Goal: Information Seeking & Learning: Learn about a topic

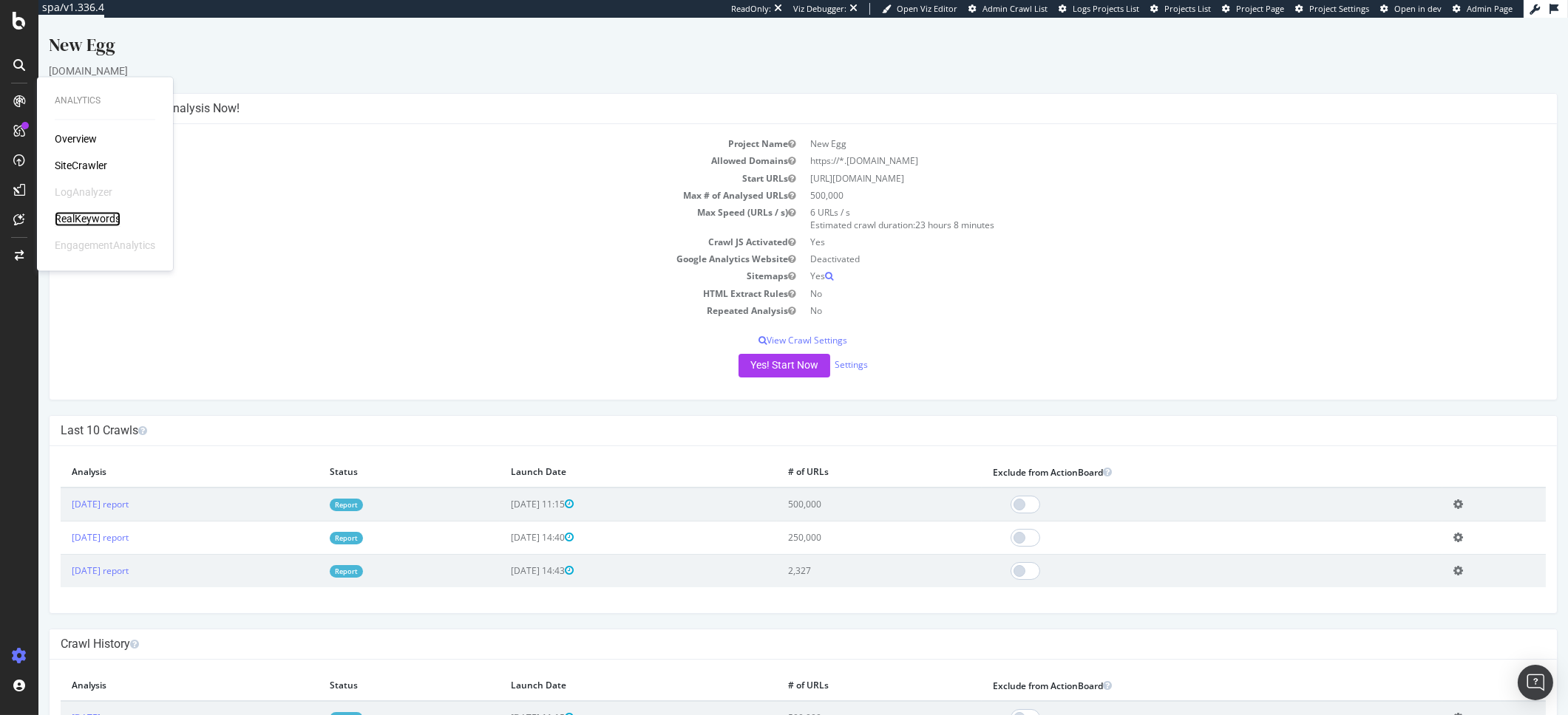
click at [79, 212] on div "RealKeywords" at bounding box center [87, 219] width 66 height 15
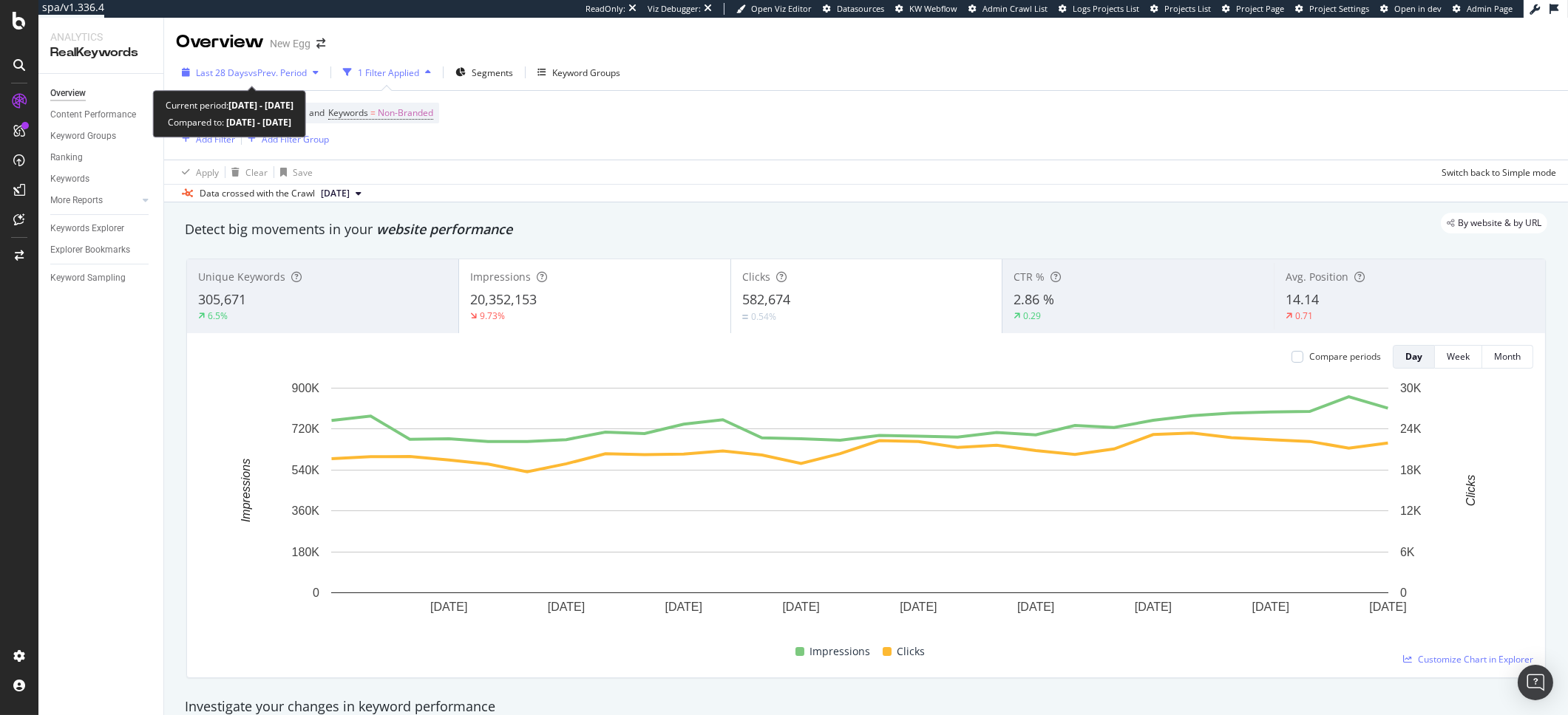
click at [212, 70] on span "Last 28 Days" at bounding box center [222, 72] width 53 height 12
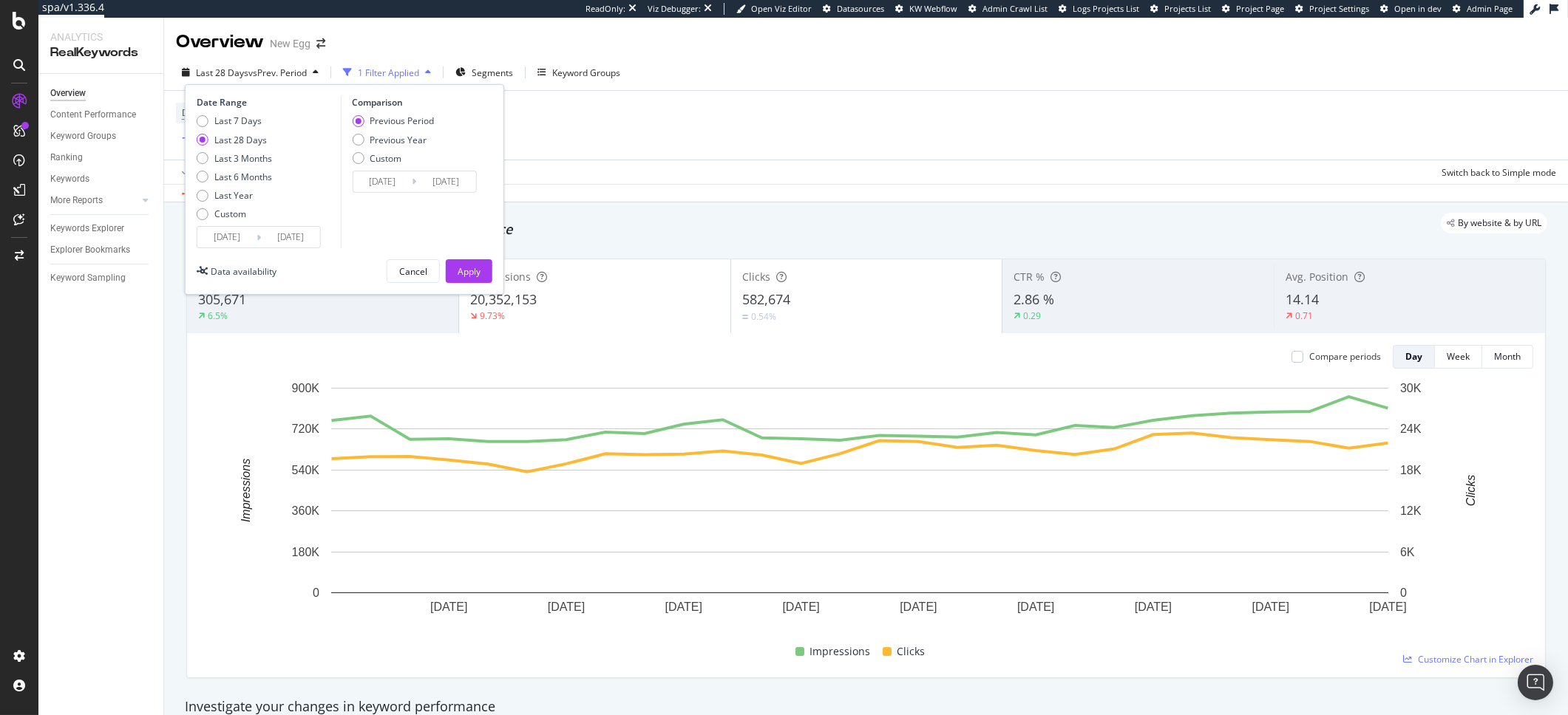
click at [396, 146] on div "Previous Period Previous Year Custom" at bounding box center [392, 142] width 82 height 55
click at [401, 144] on div "Previous Year" at bounding box center [398, 140] width 57 height 12
type input "[DATE]"
click at [471, 276] on div "Apply" at bounding box center [469, 271] width 23 height 12
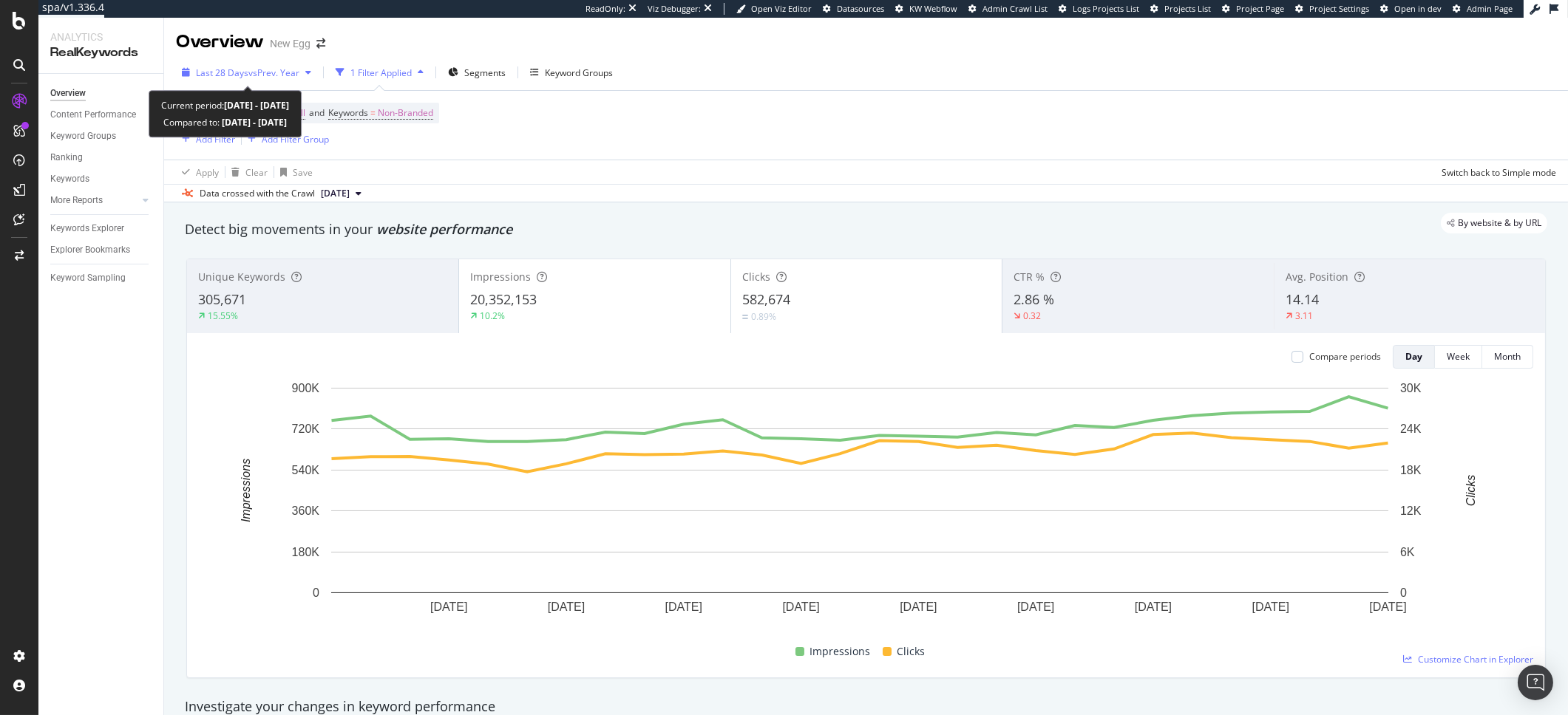
click at [242, 79] on div "Last 28 Days vs Prev. Year" at bounding box center [247, 72] width 141 height 22
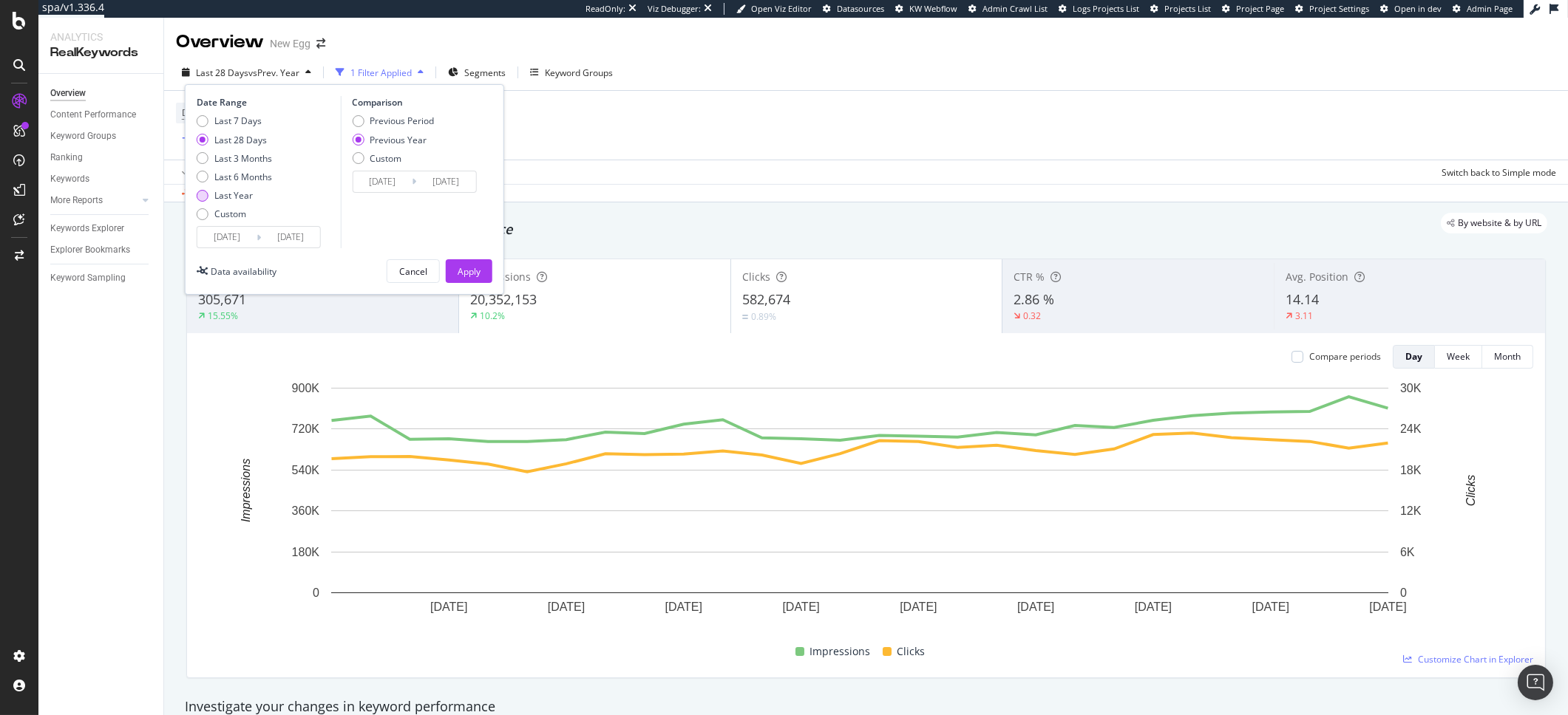
click at [235, 194] on div "Last Year" at bounding box center [233, 195] width 38 height 12
type input "[DATE]"
click at [484, 279] on button "Apply" at bounding box center [469, 271] width 46 height 24
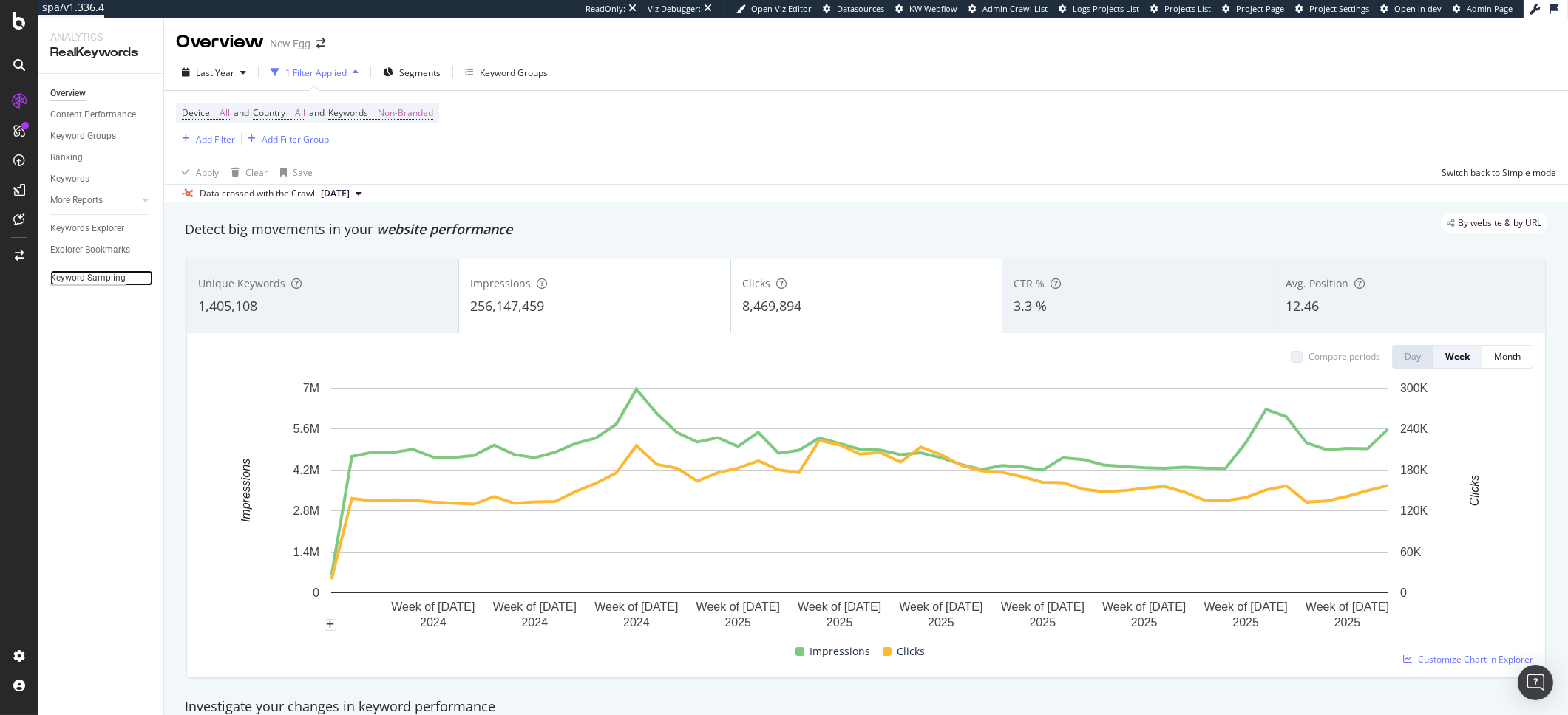
click at [88, 284] on div "Keyword Sampling" at bounding box center [88, 278] width 76 height 15
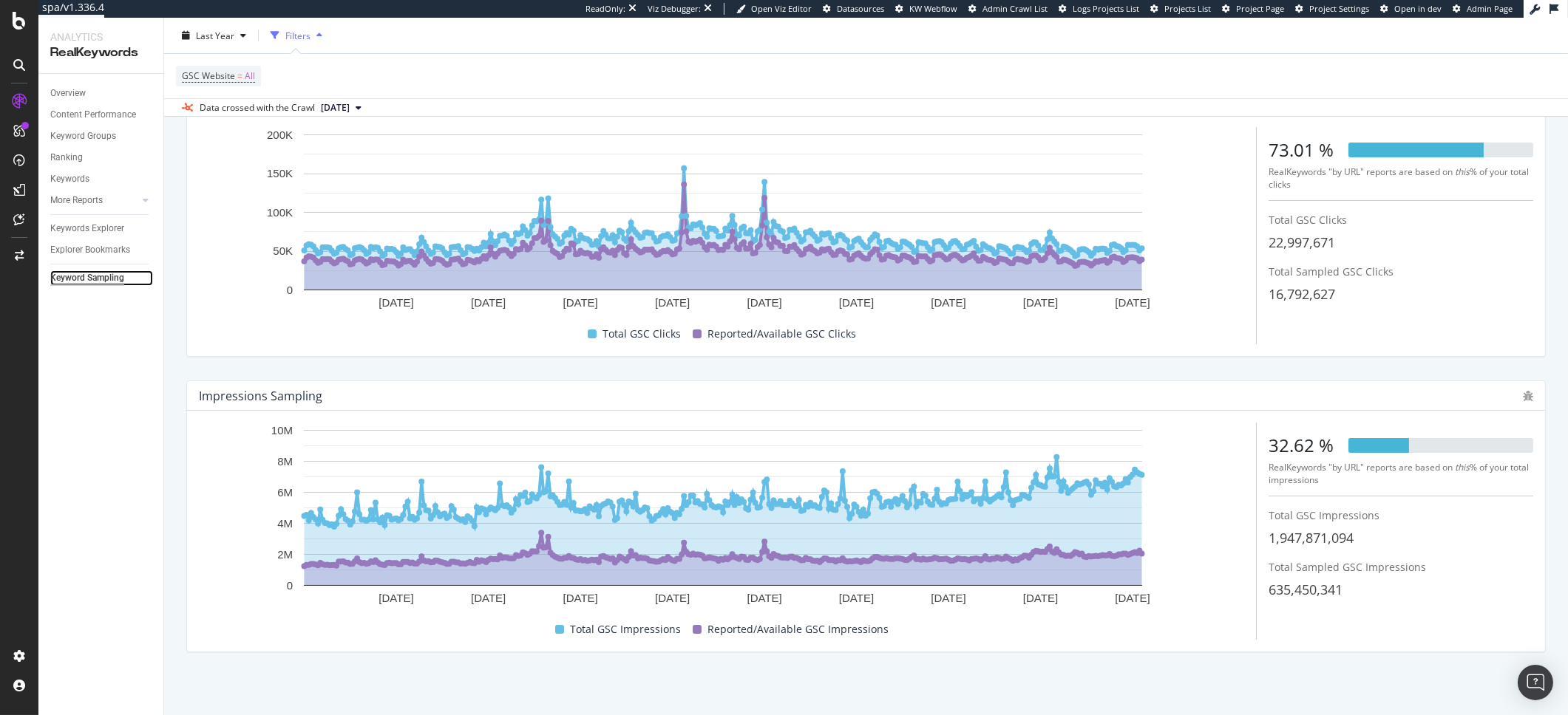
scroll to position [107, 0]
click at [88, 93] on link "Overview" at bounding box center [102, 93] width 103 height 15
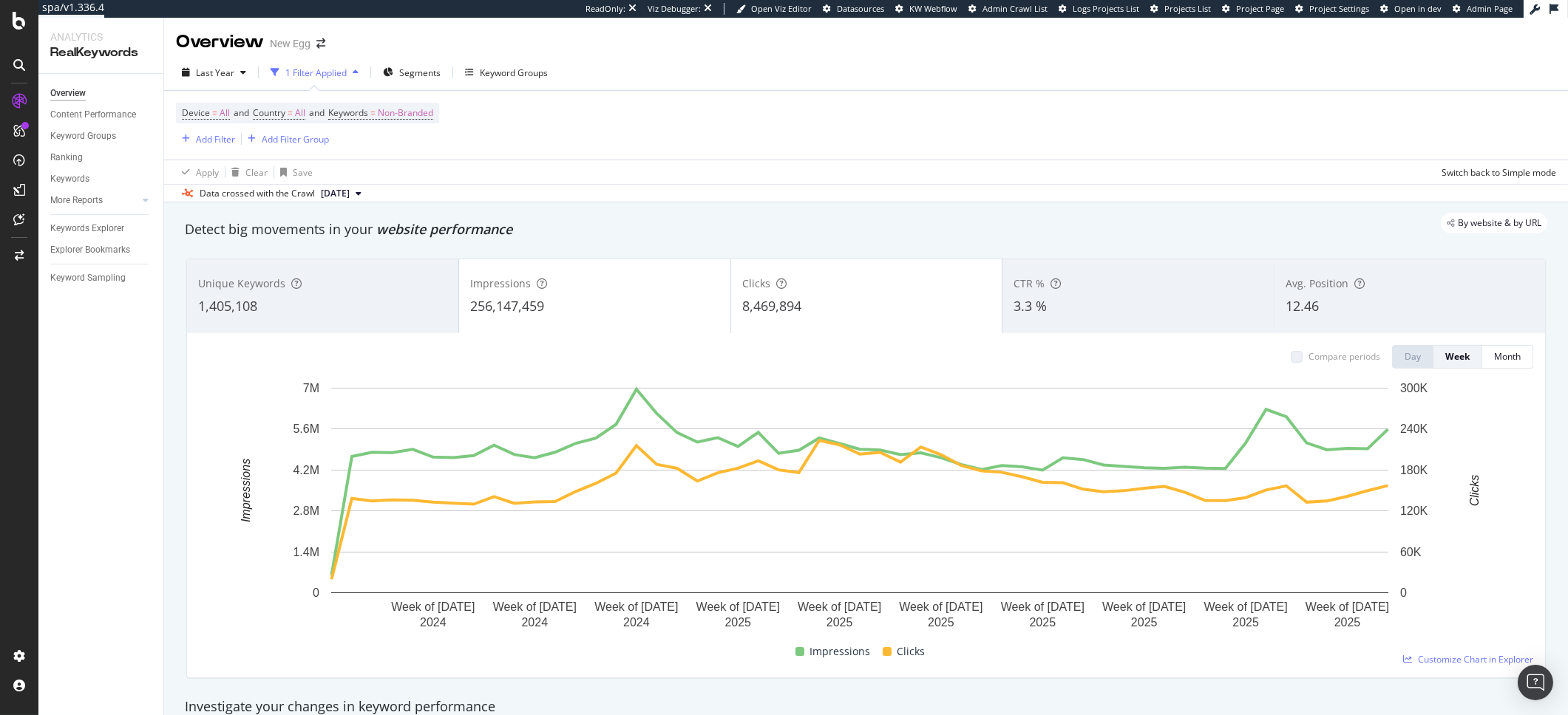
click at [439, 120] on div "Device = All and Country = All and Keywords = Non-Branded" at bounding box center [308, 113] width 263 height 20
click at [434, 115] on span "Non-Branded" at bounding box center [405, 113] width 55 height 20
click at [421, 149] on icon "button" at bounding box center [420, 148] width 6 height 9
click at [395, 254] on div "All" at bounding box center [438, 263] width 175 height 21
click at [503, 177] on div "Apply" at bounding box center [502, 179] width 23 height 12
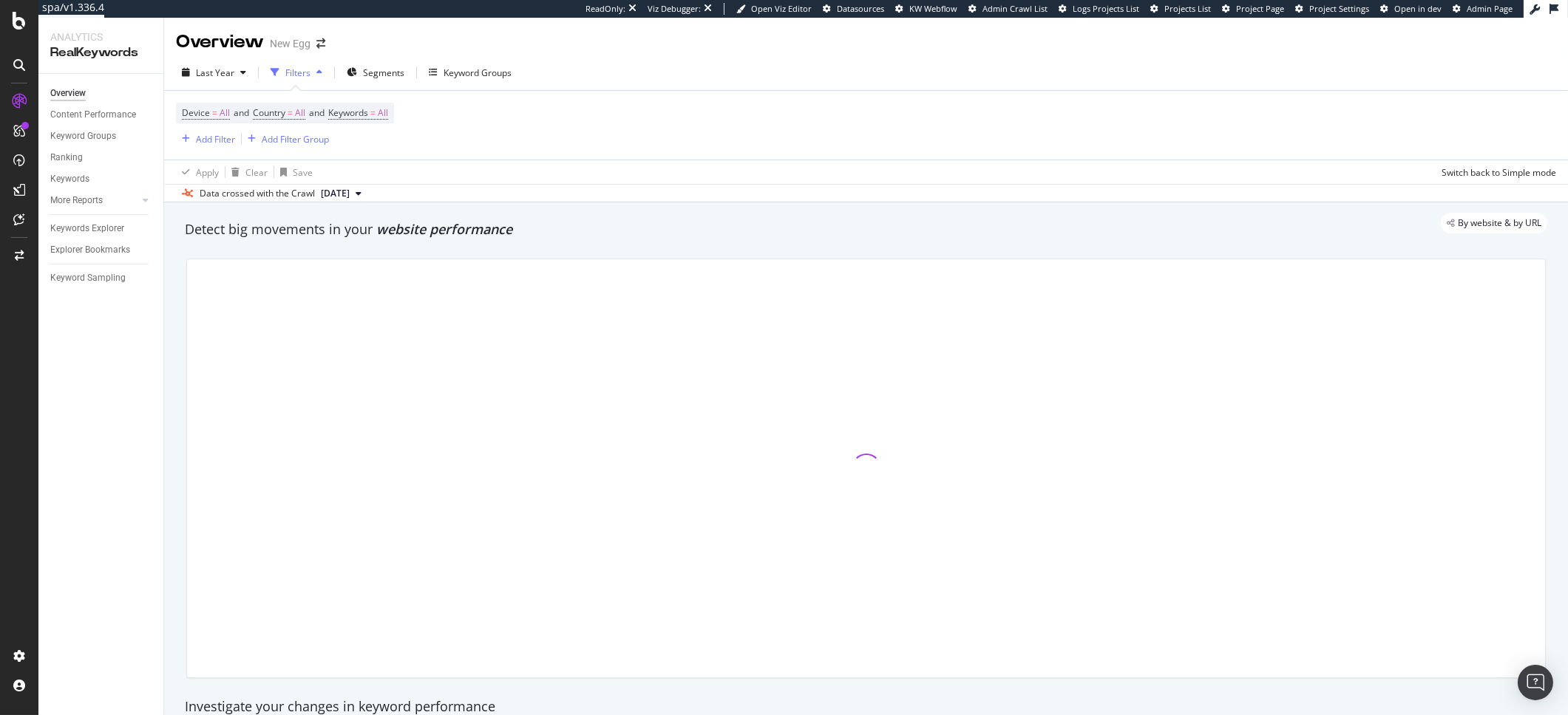
click at [738, 136] on div "Device = All and Country = All and Keywords = All Add Filter Add Filter Group" at bounding box center [866, 125] width 1380 height 69
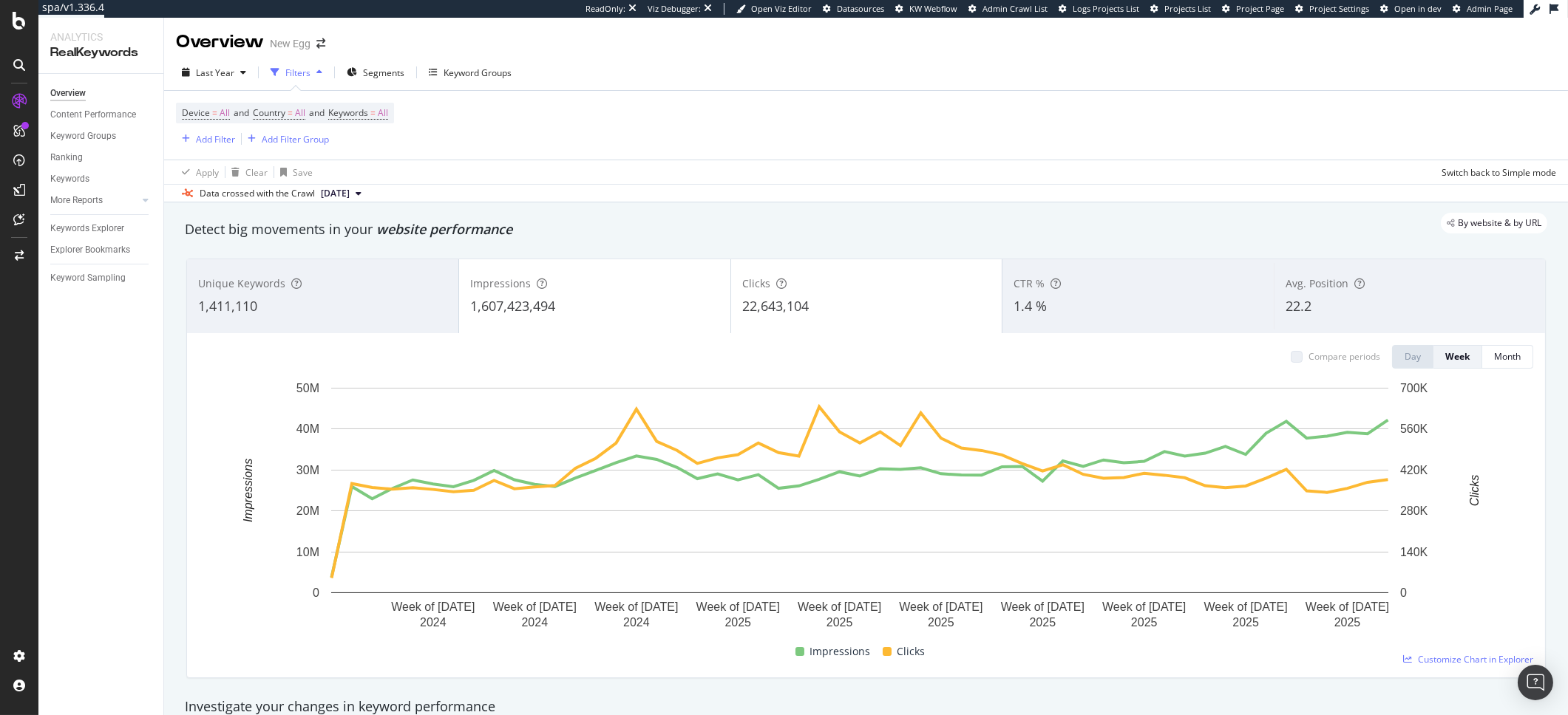
click at [689, 163] on div "Apply Clear Save Switch back to Simple mode" at bounding box center [866, 172] width 1404 height 24
click at [375, 121] on span "Device = All and Country = All and Keywords = All" at bounding box center [285, 113] width 206 height 20
click at [368, 115] on span "Keywords" at bounding box center [348, 112] width 40 height 12
click at [367, 144] on div "button" at bounding box center [376, 148] width 18 height 9
click at [434, 243] on span "Non-Branded & Anonymized queries" at bounding box center [438, 242] width 151 height 13
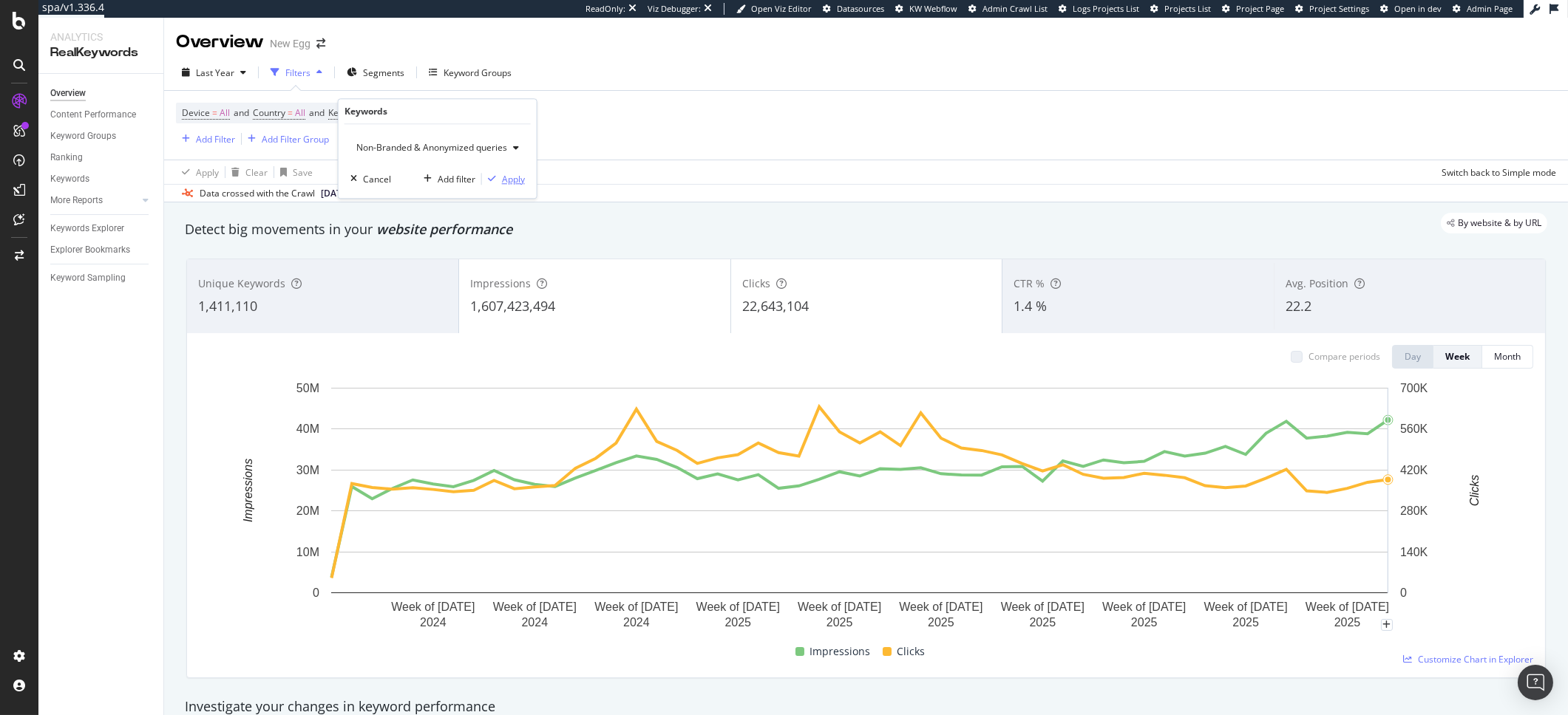
click at [502, 177] on div "Apply" at bounding box center [513, 179] width 23 height 12
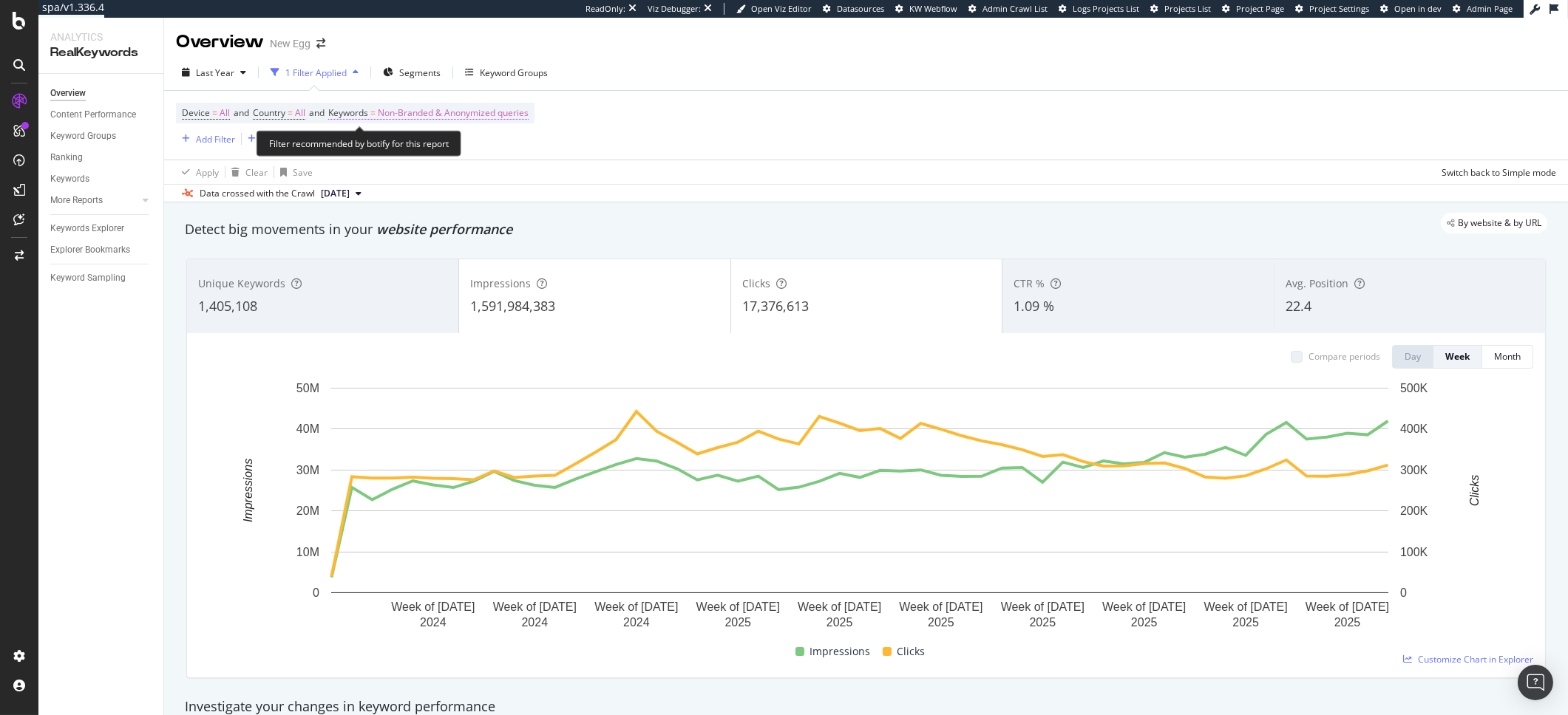
click at [478, 114] on span "Non-Branded & Anonymized queries" at bounding box center [453, 113] width 151 height 20
click at [425, 162] on div "Non-Branded & Anonymized queries Cancel Add filter Apply" at bounding box center [438, 161] width 198 height 74
click at [423, 146] on span "Non-Branded & Anonymized queries" at bounding box center [429, 147] width 157 height 12
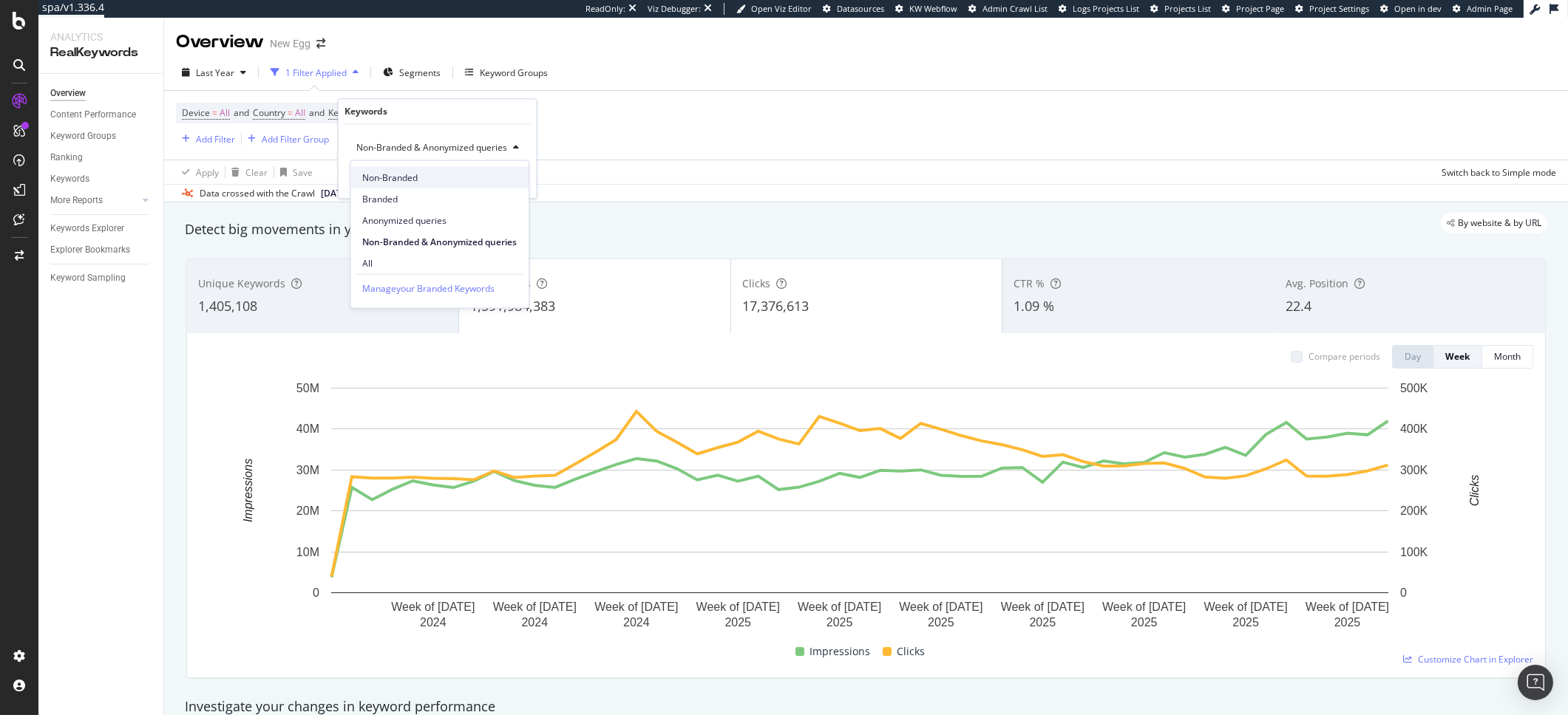
click at [404, 180] on span "Non-Branded" at bounding box center [439, 177] width 154 height 13
click at [502, 189] on div "Non-Branded Cancel Add filter Apply" at bounding box center [431, 161] width 186 height 74
click at [503, 182] on div "Apply" at bounding box center [502, 179] width 23 height 12
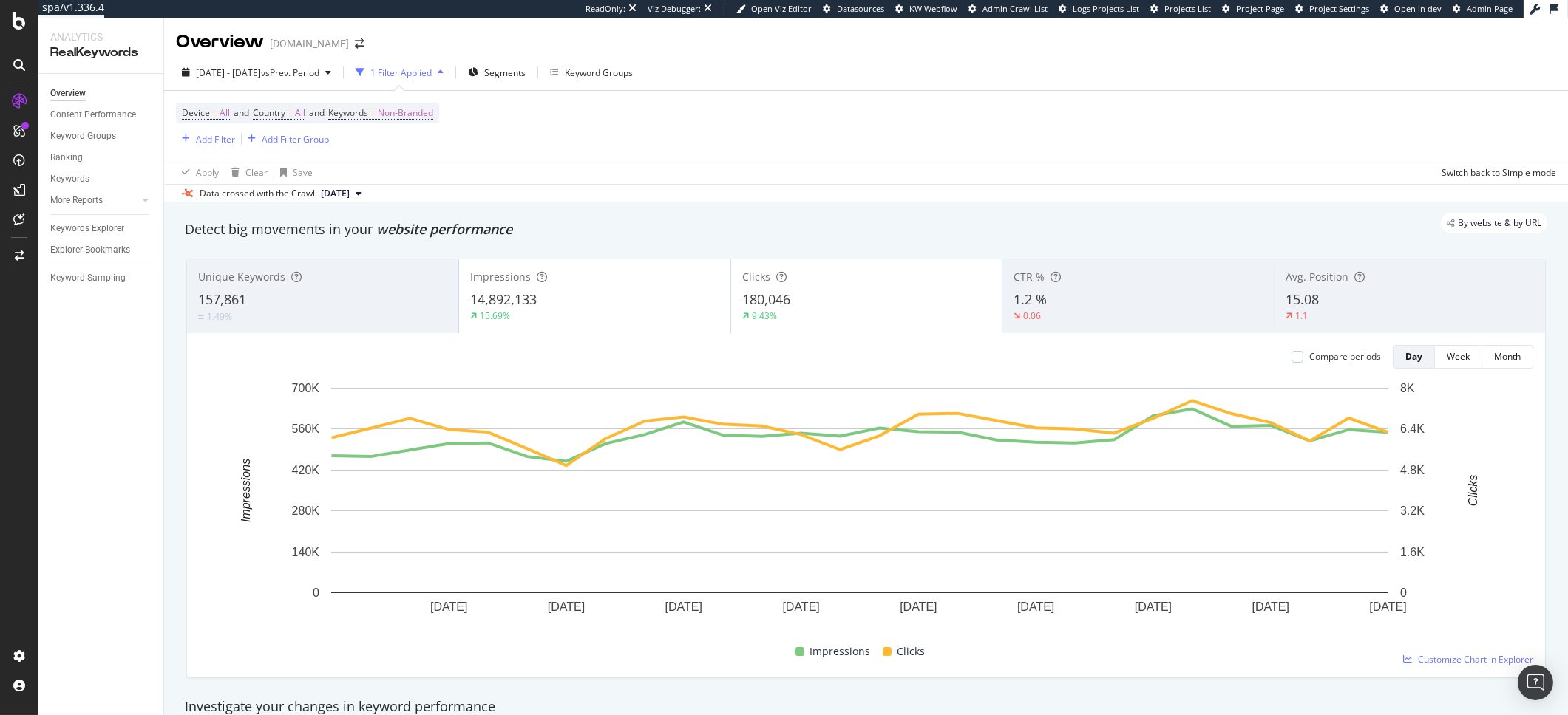
click at [762, 162] on div "Apply Clear Save Switch back to Simple mode" at bounding box center [866, 172] width 1404 height 24
click at [74, 144] on div "Overview" at bounding box center [76, 140] width 42 height 15
